Goal: Task Accomplishment & Management: Complete application form

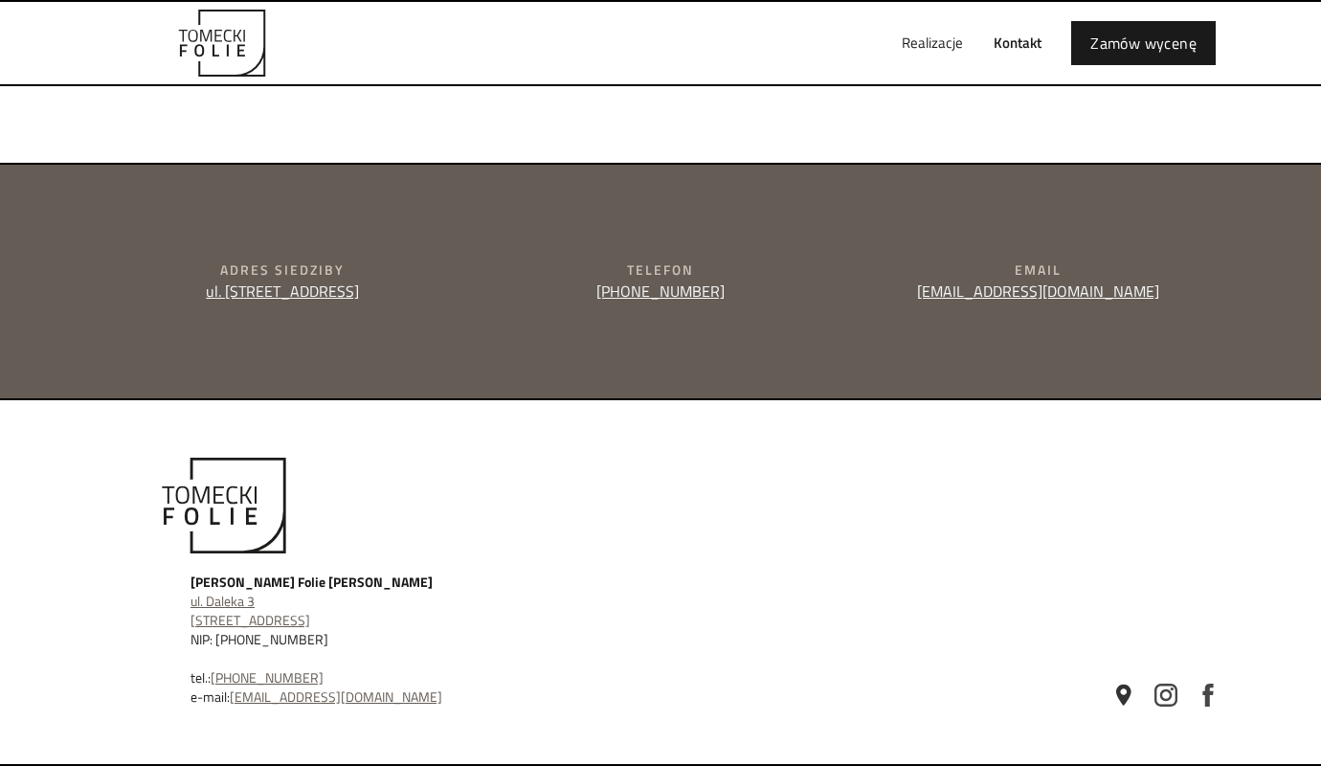
type input "e"
type textarea "e"
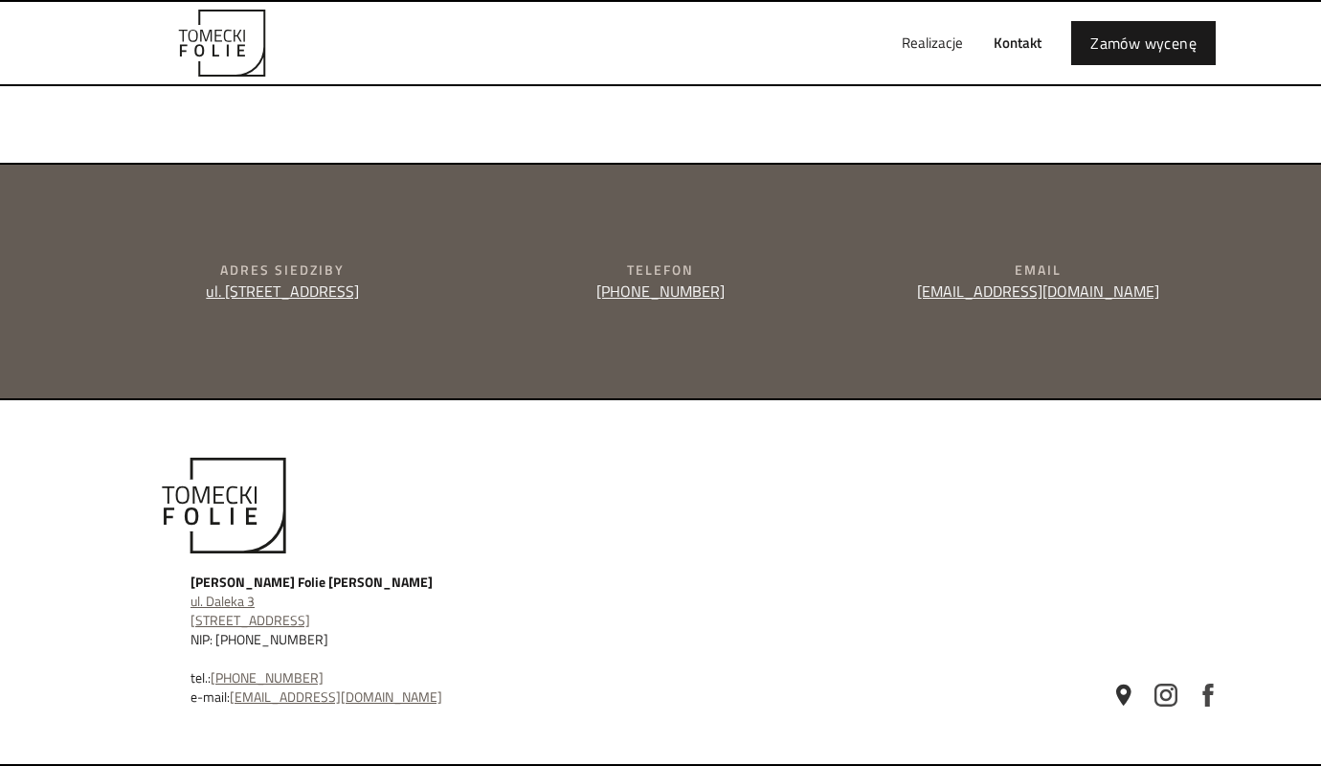
type input "[PERSON_NAME]"
type input "[PERSON_NAME][EMAIL_ADDRESS][DOMAIN_NAME]"
type input "504829130"
type textarea "Dzień dobry, prowadzę firmowe social media w super cenie. Tworzę treści oraz ka…"
click at [830, 21] on div "Realizacje Kontakt Zamów wycenę" at bounding box center [660, 43] width 1148 height 82
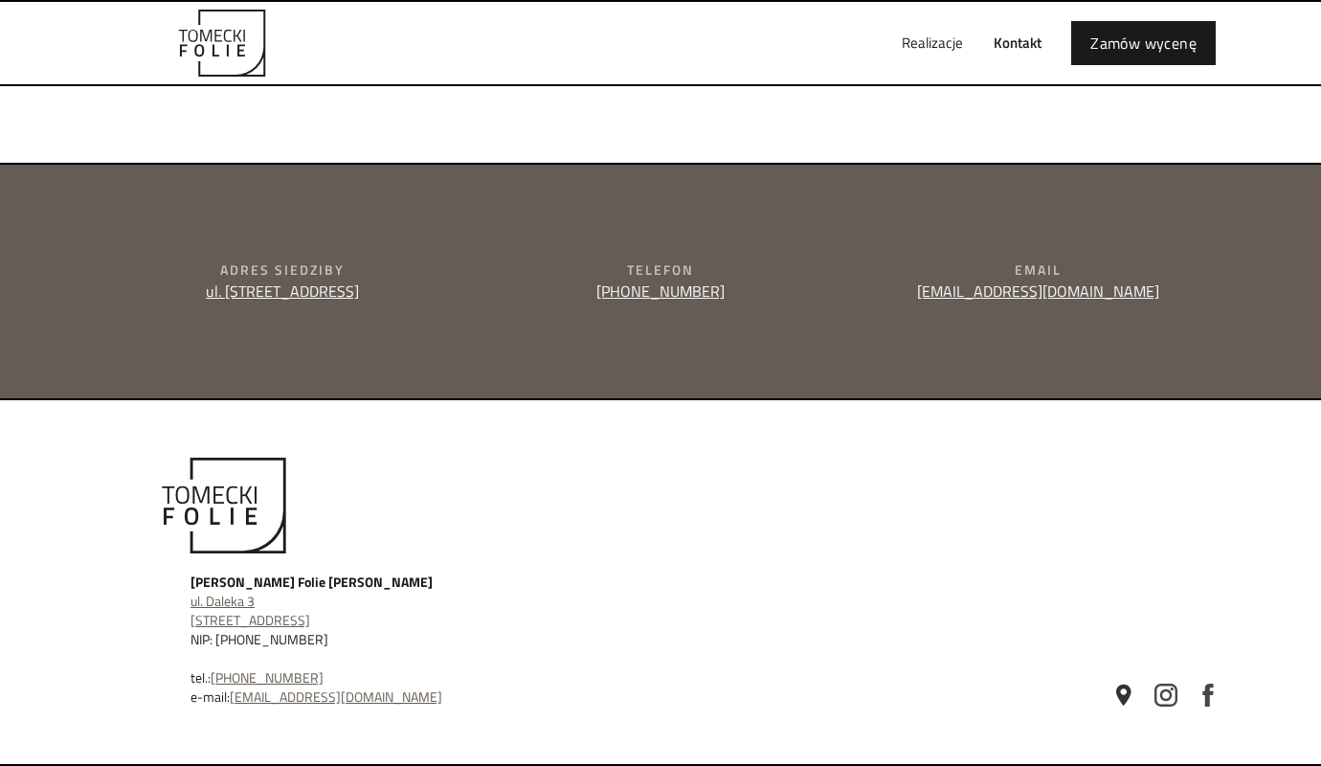
scroll to position [678, 0]
